Goal: Use online tool/utility: Utilize a website feature to perform a specific function

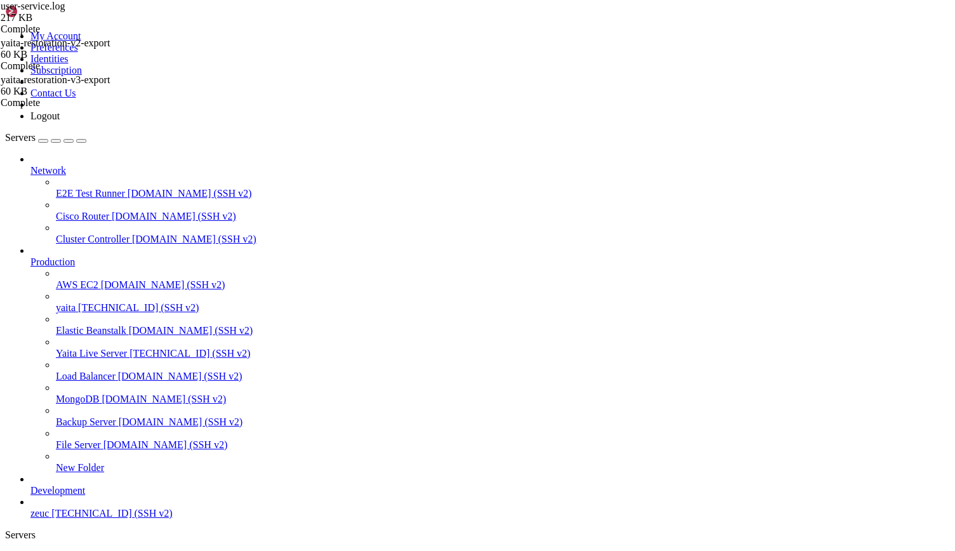
scroll to position [6, 1]
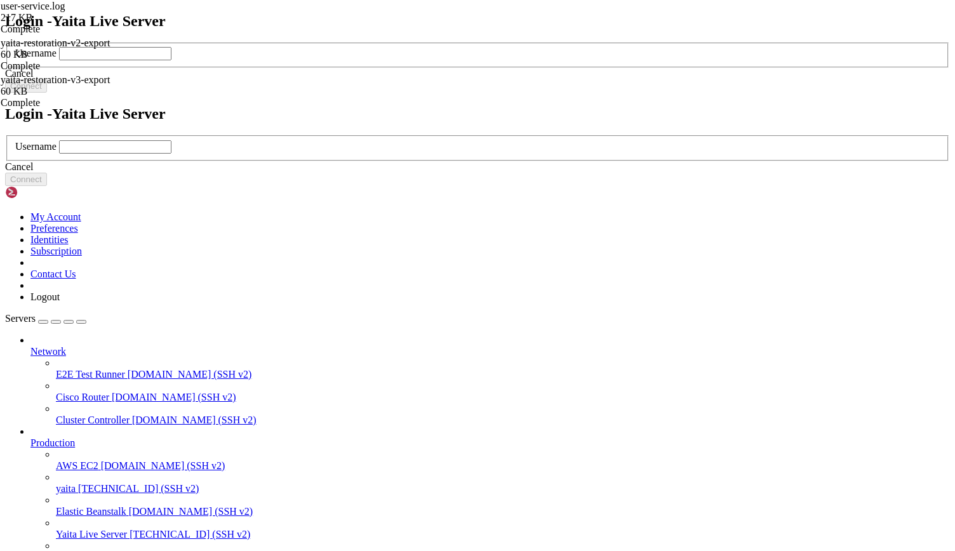
scroll to position [0, 0]
click at [171, 154] on input "text" at bounding box center [115, 146] width 112 height 13
type input "ec2-user"
click at [47, 186] on button "Connect" at bounding box center [26, 179] width 42 height 13
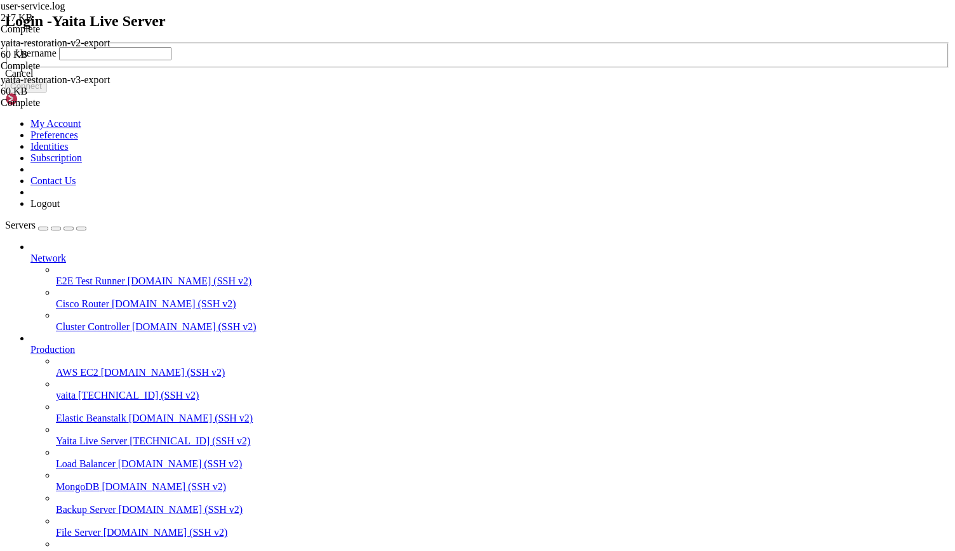
click at [5, 43] on icon at bounding box center [5, 43] width 0 height 0
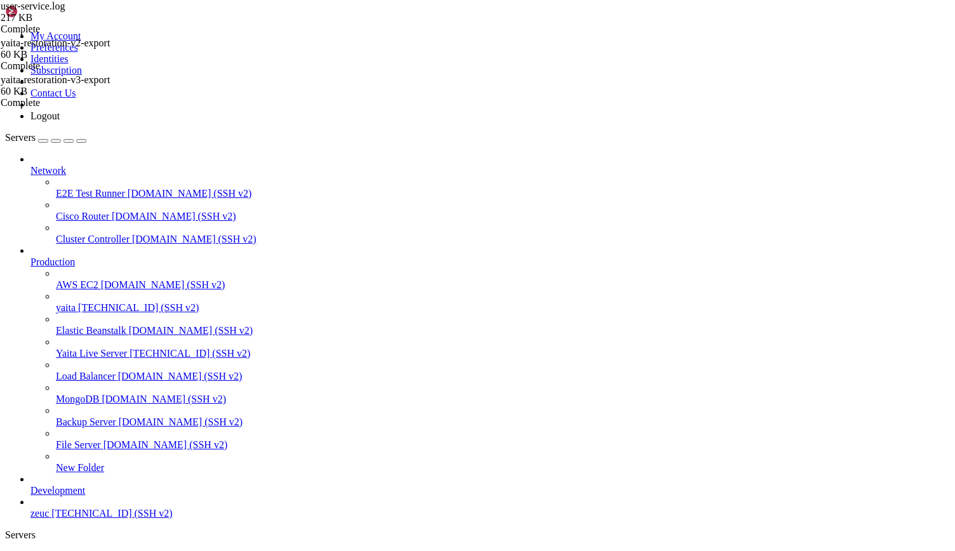
drag, startPoint x: 47, startPoint y: 875, endPoint x: 208, endPoint y: 872, distance: 160.6
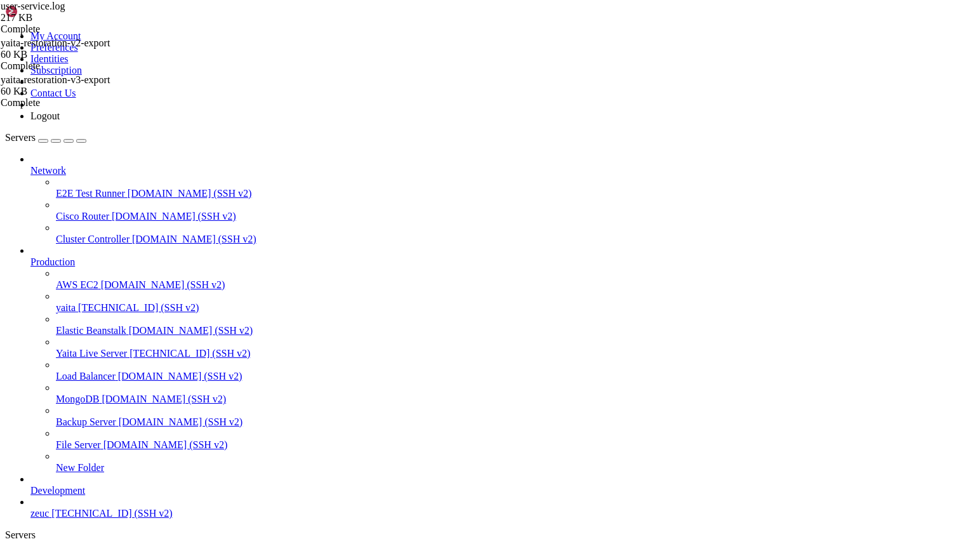
scroll to position [16175, 0]
drag, startPoint x: 48, startPoint y: 876, endPoint x: 214, endPoint y: 873, distance: 165.7
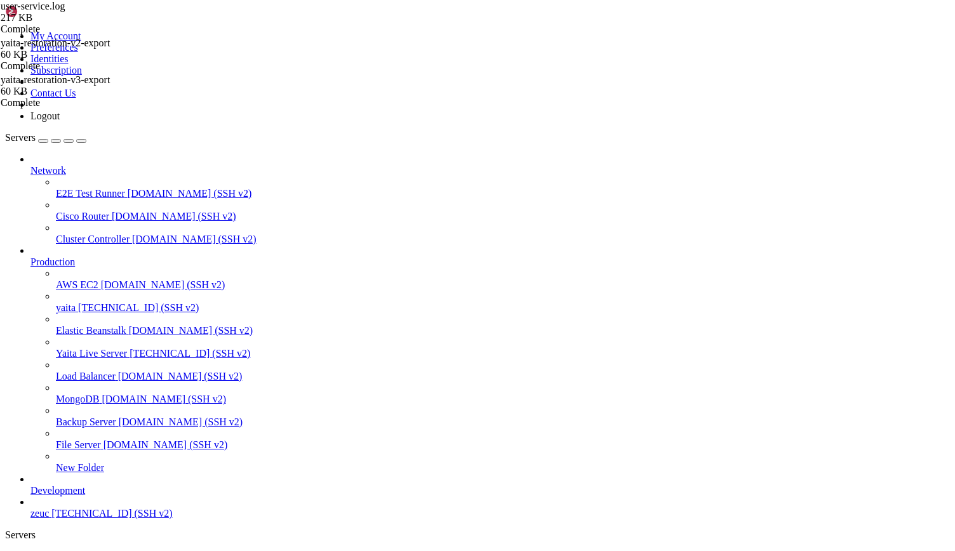
scroll to position [0, 0]
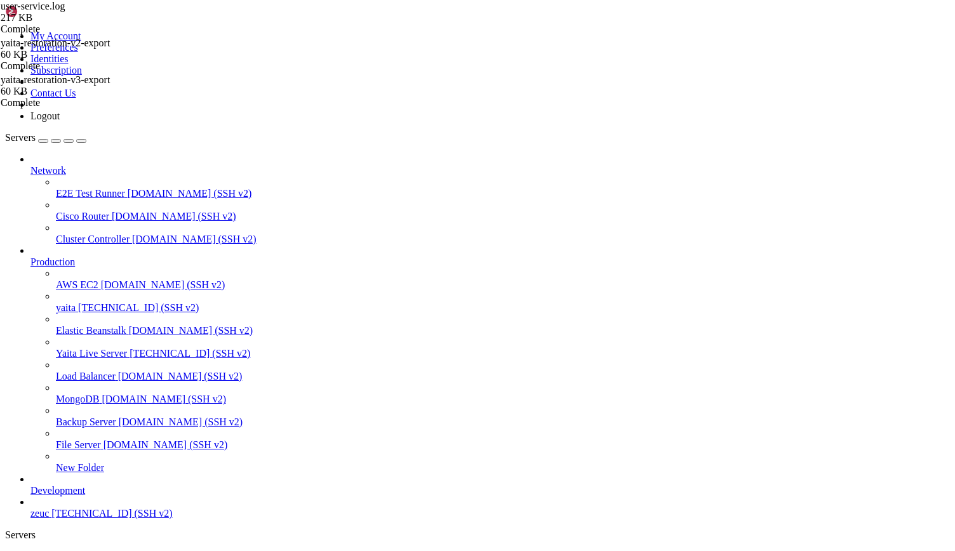
scroll to position [140, 0]
drag, startPoint x: 201, startPoint y: 959, endPoint x: 294, endPoint y: 1262, distance: 316.6
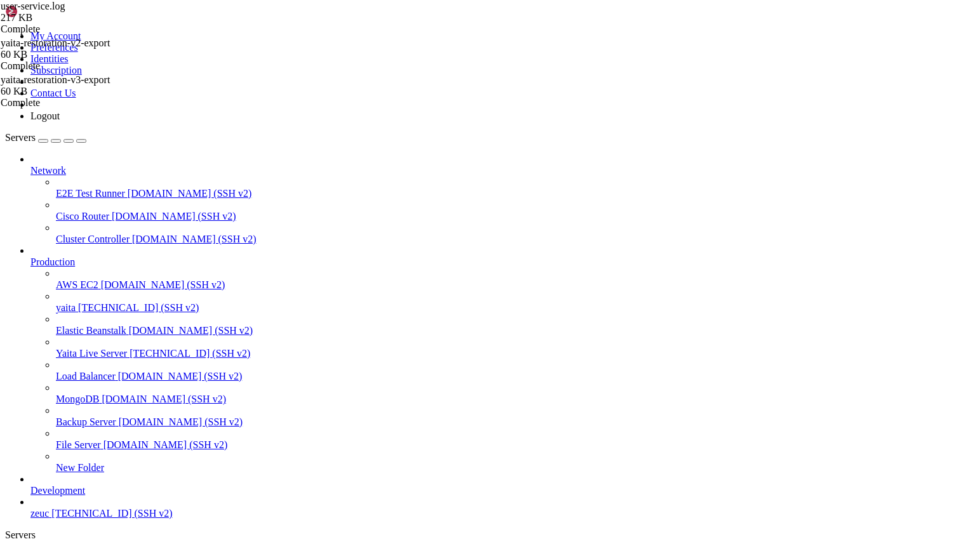
scroll to position [3205, 0]
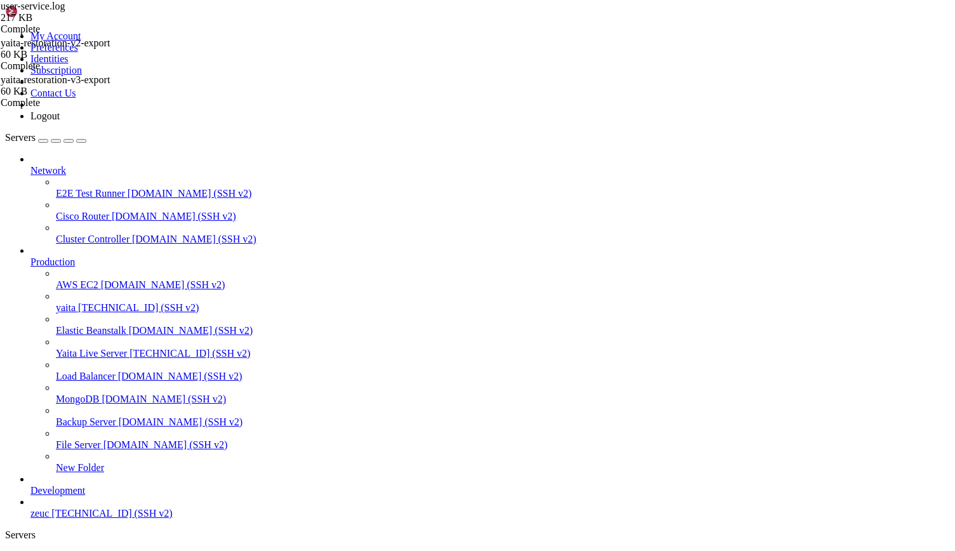
drag, startPoint x: 10, startPoint y: 961, endPoint x: 315, endPoint y: 1258, distance: 425.5
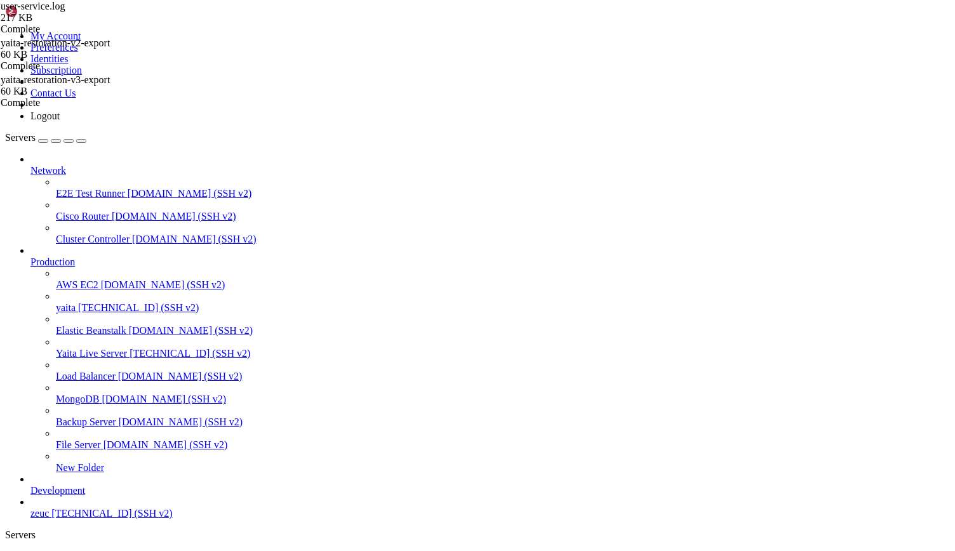
drag, startPoint x: 202, startPoint y: 808, endPoint x: 420, endPoint y: 1257, distance: 498.8
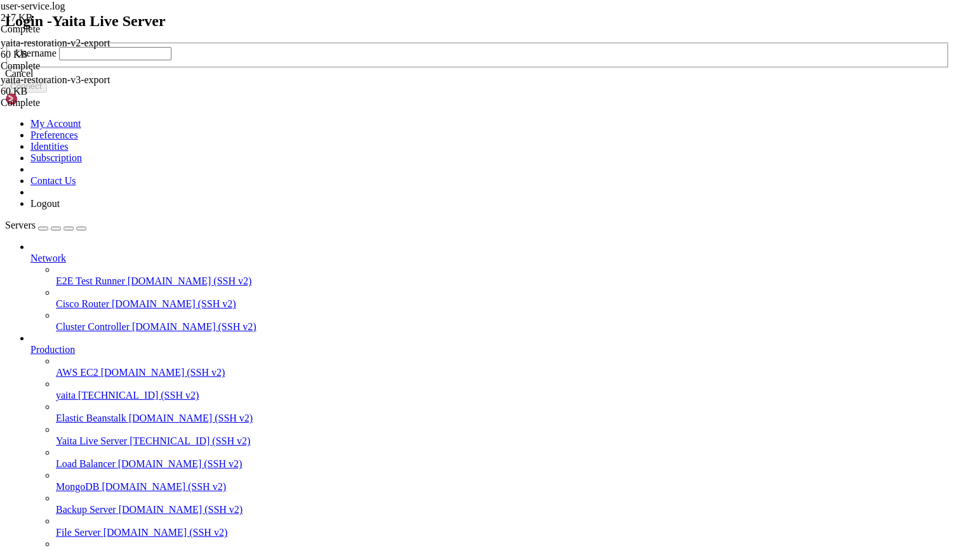
click at [938, 93] on div "Login - Yaita Live Server Username Cancel Connect" at bounding box center [477, 53] width 944 height 81
click at [171, 60] on input "text" at bounding box center [115, 53] width 112 height 13
type input "ec2-user"
click button "Connect" at bounding box center [26, 85] width 42 height 13
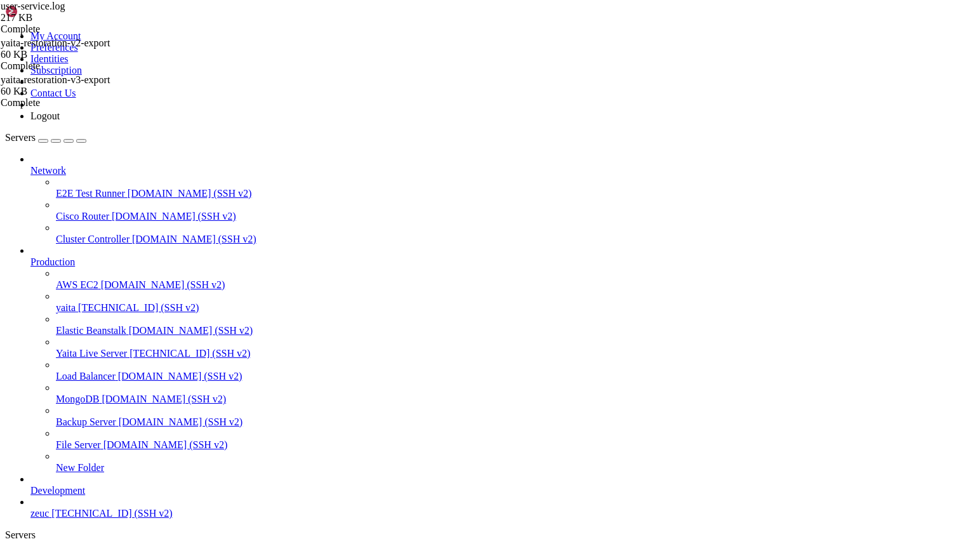
scroll to position [647, 0]
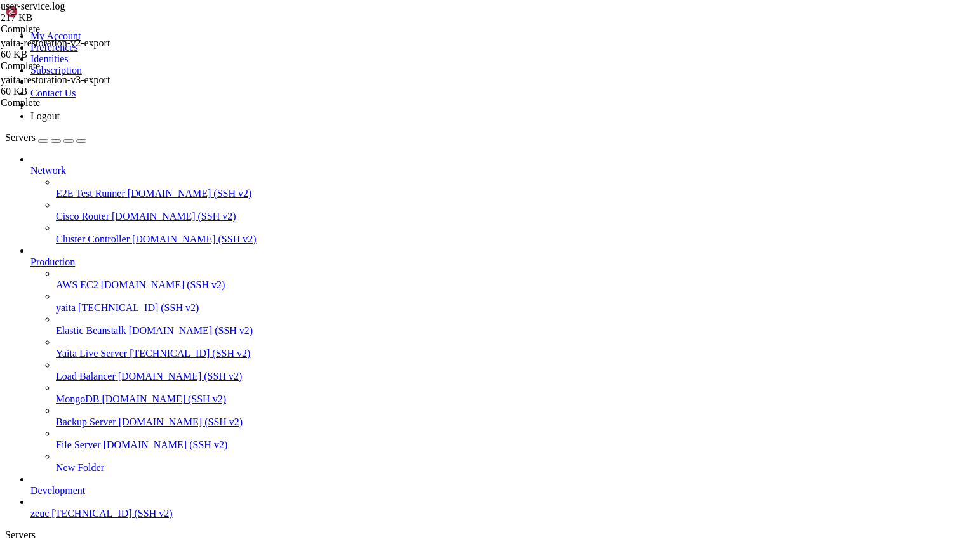
scroll to position [1004, 0]
drag, startPoint x: 9, startPoint y: 950, endPoint x: 382, endPoint y: 1258, distance: 483.8
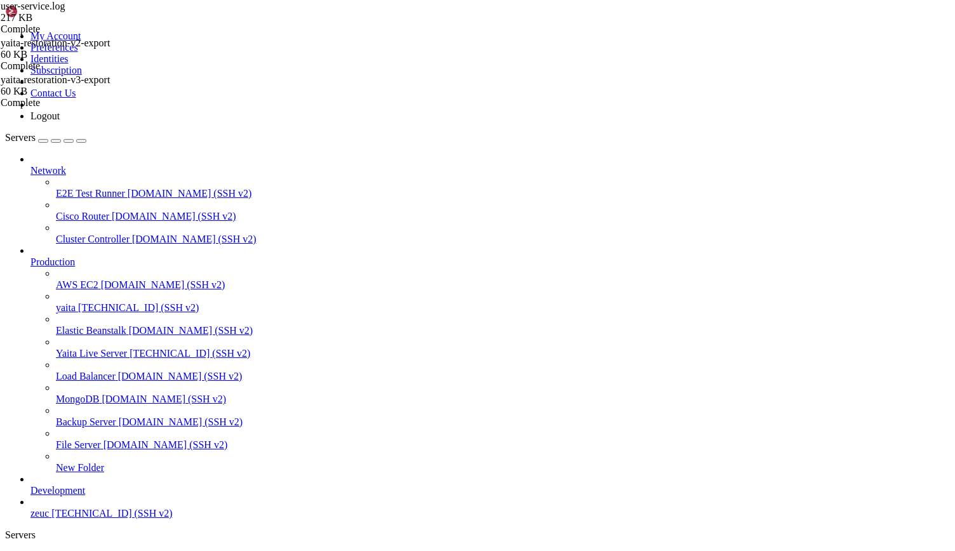
scroll to position [561, 0]
drag, startPoint x: 201, startPoint y: 862, endPoint x: 389, endPoint y: 1052, distance: 267.5
